Goal: Communication & Community: Answer question/provide support

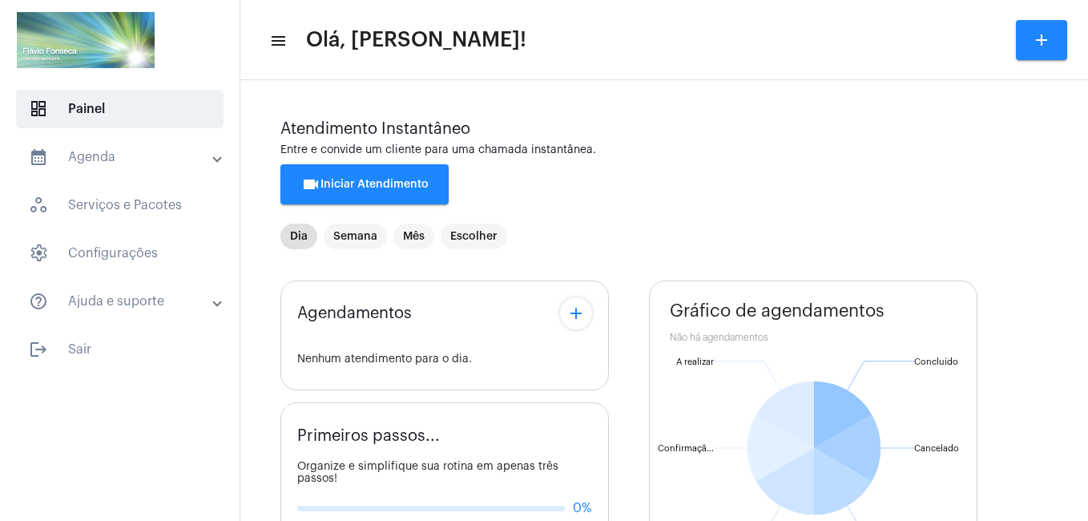
click at [374, 194] on button "videocam Iniciar Atendimento" at bounding box center [364, 184] width 168 height 40
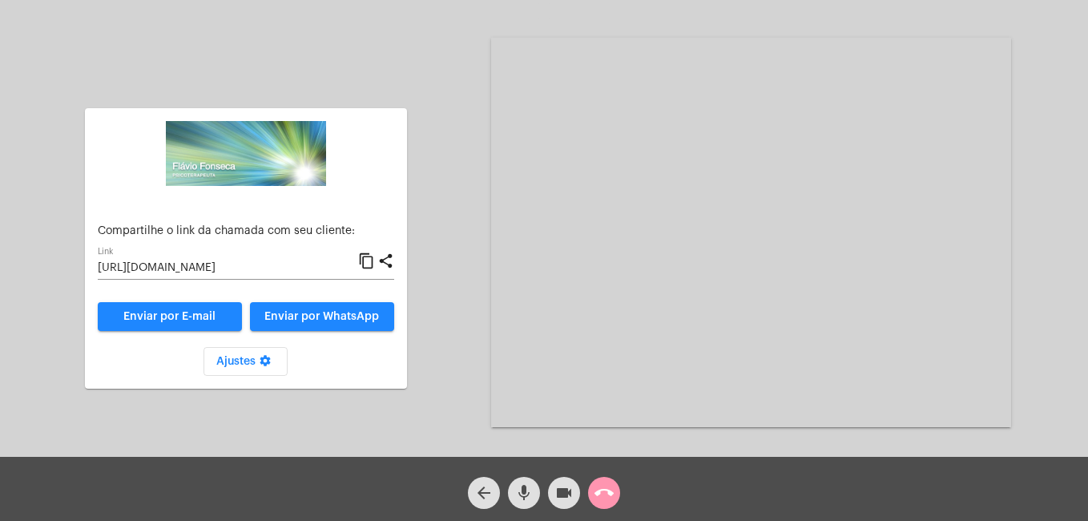
click at [345, 269] on input "[URL][DOMAIN_NAME]" at bounding box center [228, 268] width 260 height 13
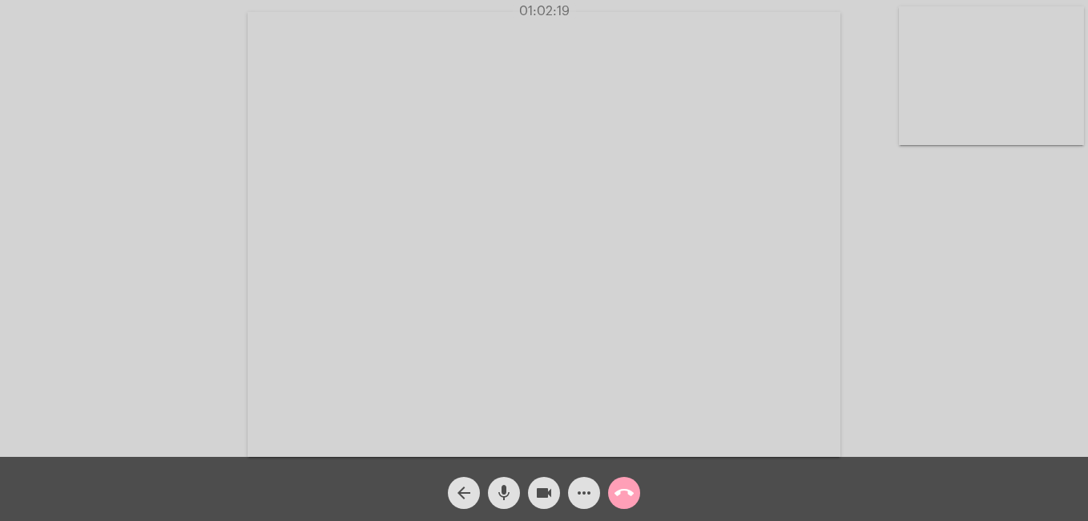
click at [623, 498] on mat-icon "call_end" at bounding box center [624, 492] width 19 height 19
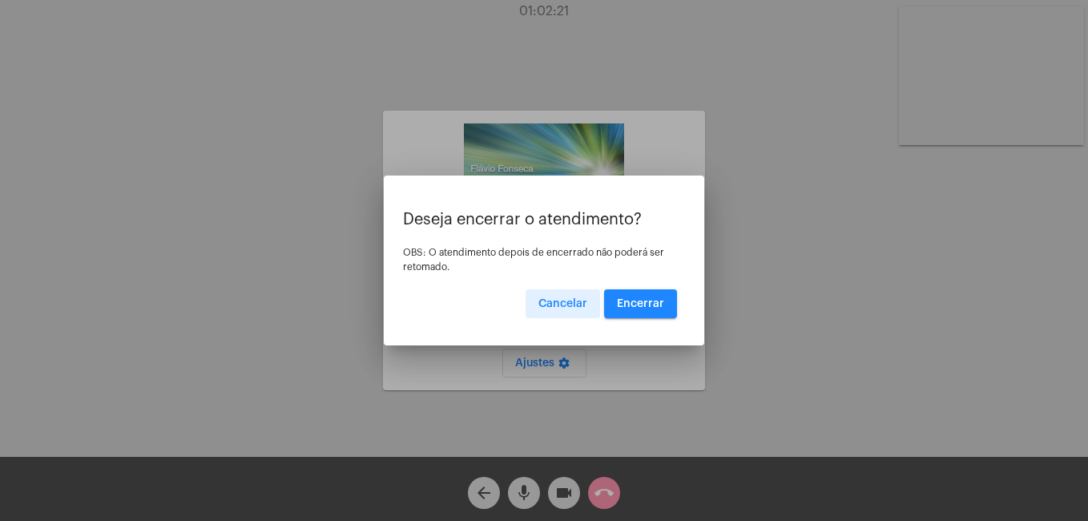
click at [641, 302] on span "Encerrar" at bounding box center [640, 303] width 47 height 11
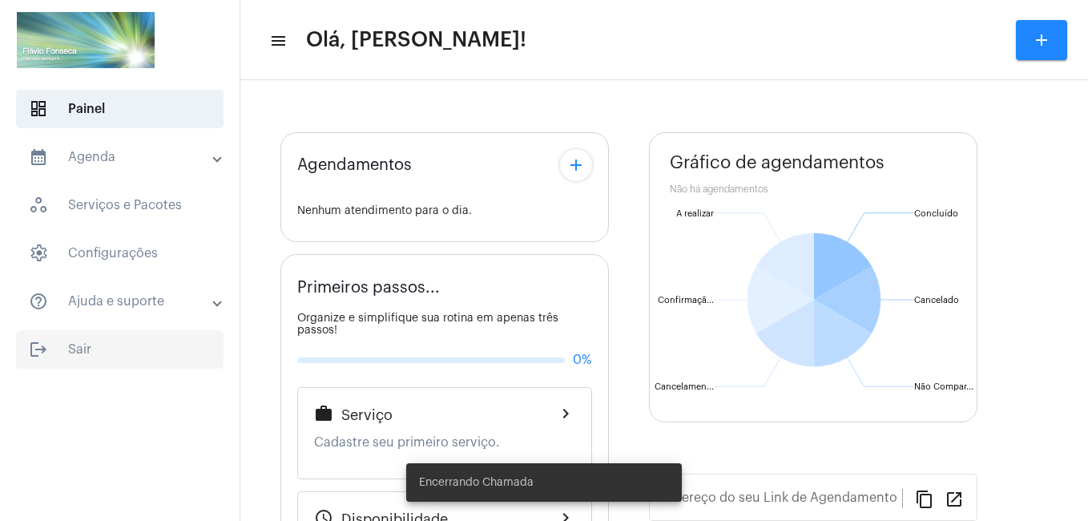
click at [85, 355] on span "logout Sair" at bounding box center [120, 349] width 208 height 38
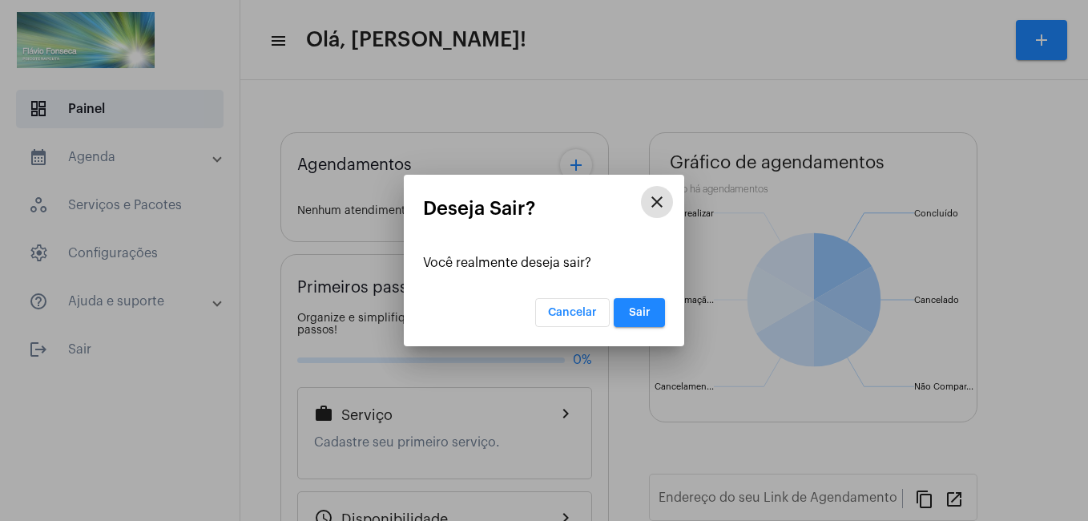
type input "[URL][DOMAIN_NAME]"
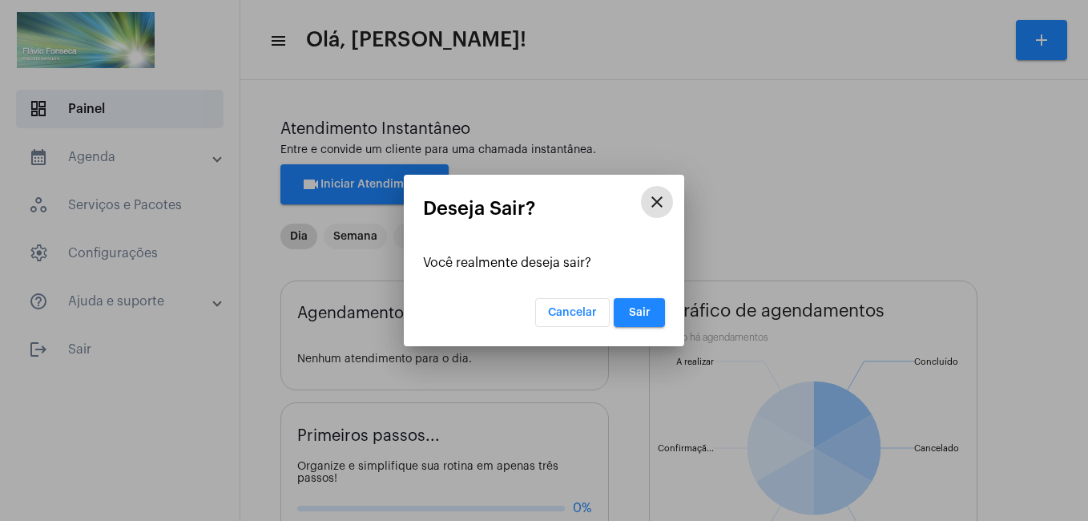
click at [631, 312] on span "Sair" at bounding box center [640, 312] width 22 height 11
